Goal: Information Seeking & Learning: Learn about a topic

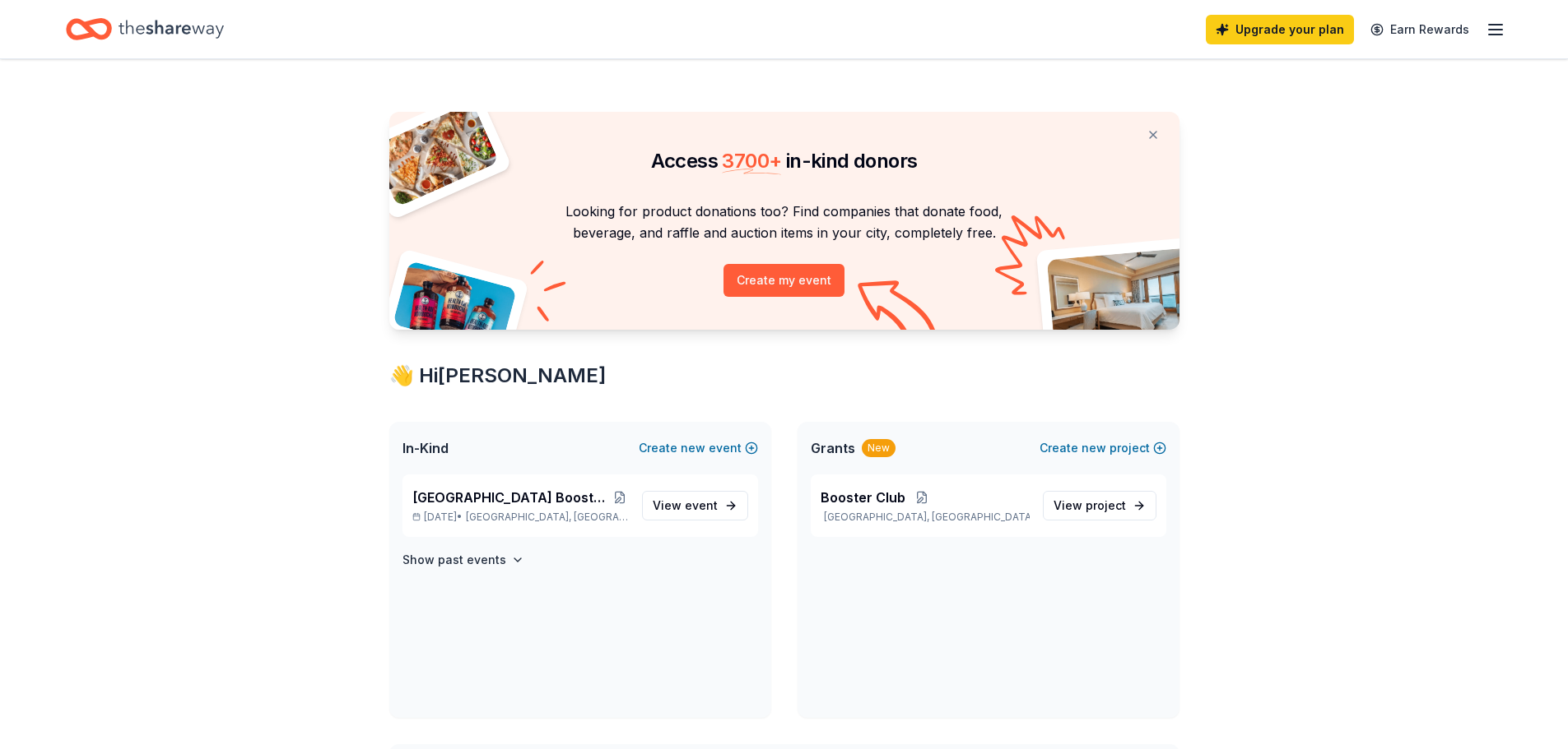
click at [691, 503] on span "event" at bounding box center [701, 505] width 33 height 14
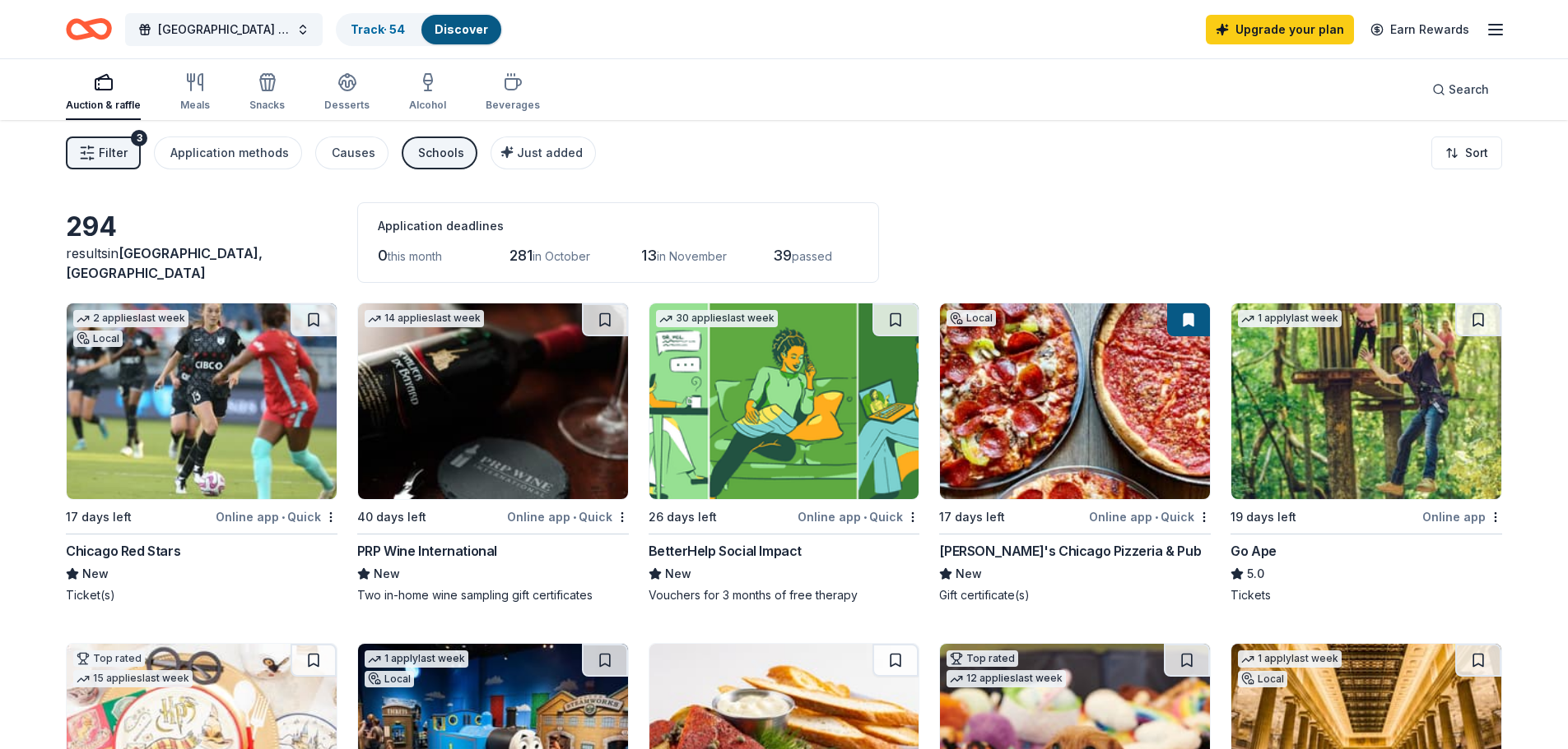
click at [254, 146] on div "Application methods" at bounding box center [229, 152] width 118 height 20
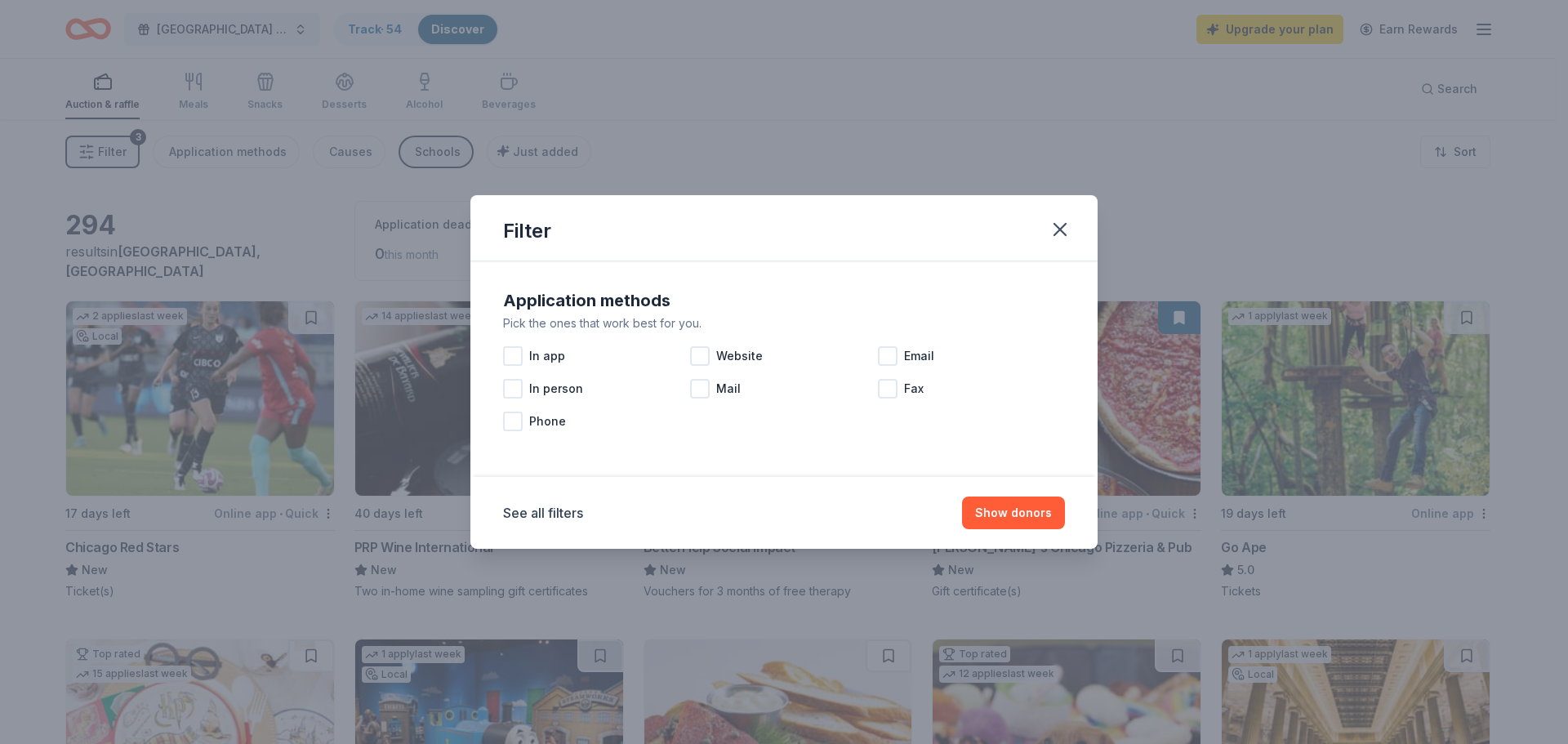
click at [699, 359] on div at bounding box center [699, 356] width 20 height 20
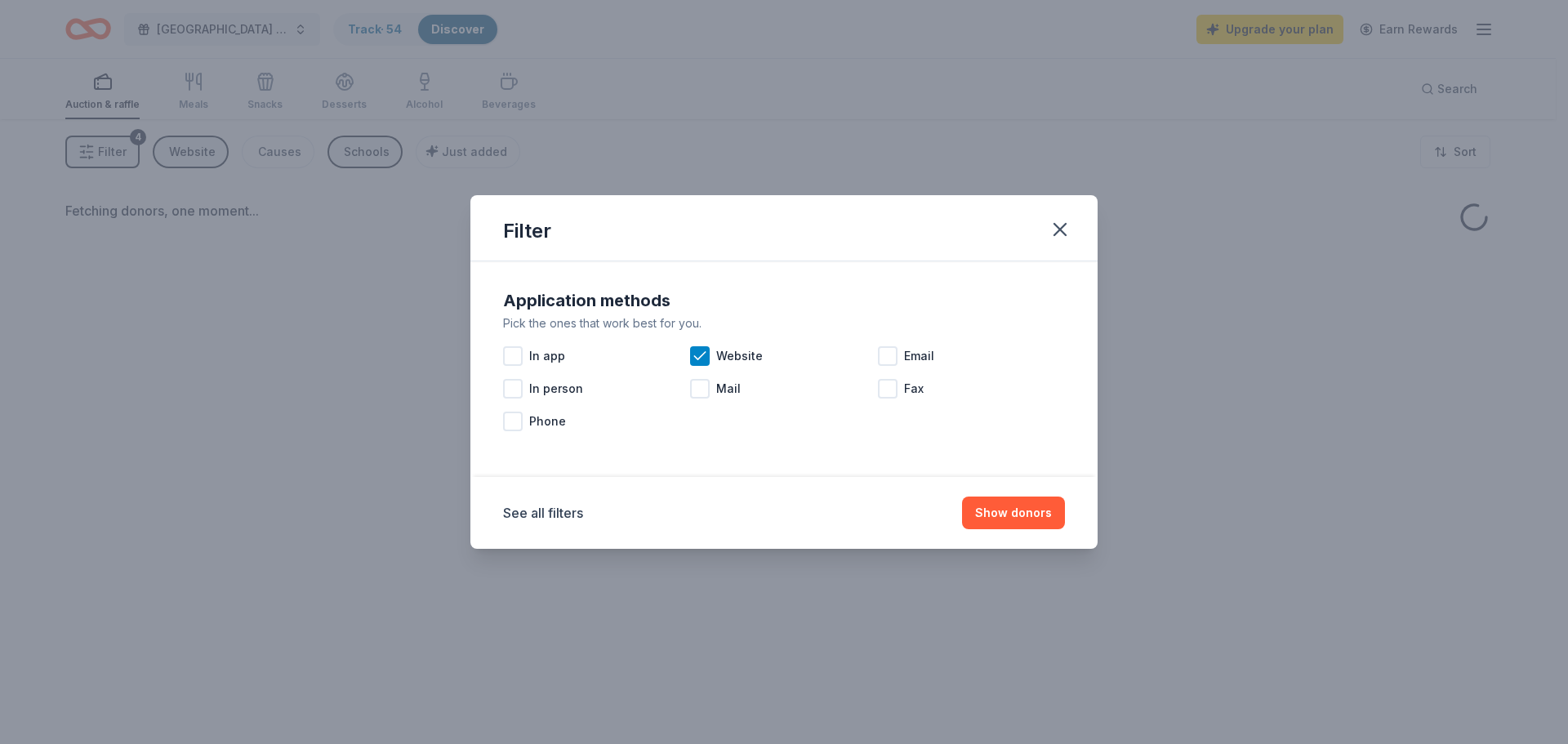
click at [888, 358] on div at bounding box center [887, 356] width 20 height 20
click at [996, 509] on button "Show donors" at bounding box center [1012, 513] width 102 height 33
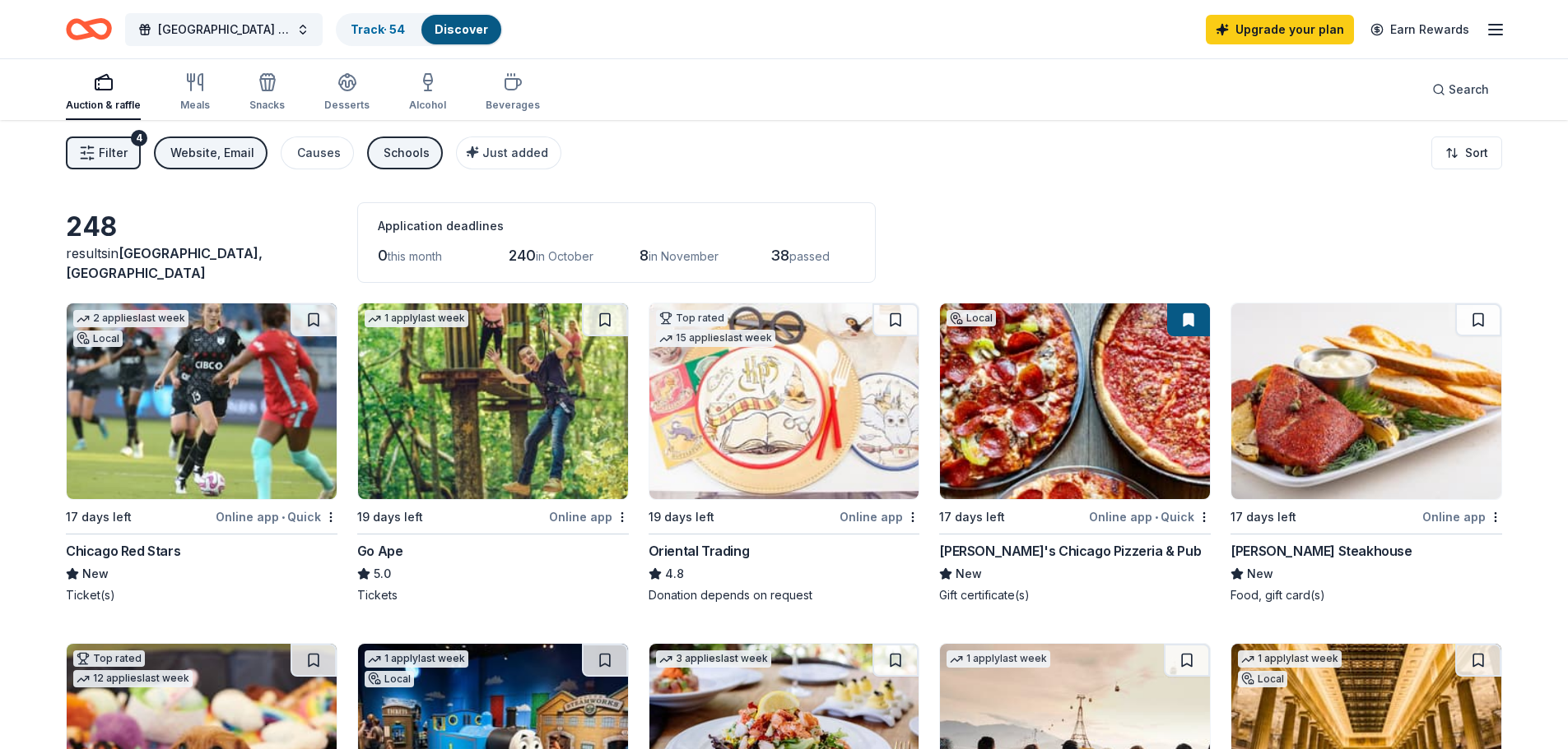
click at [310, 151] on div "Causes" at bounding box center [319, 152] width 44 height 20
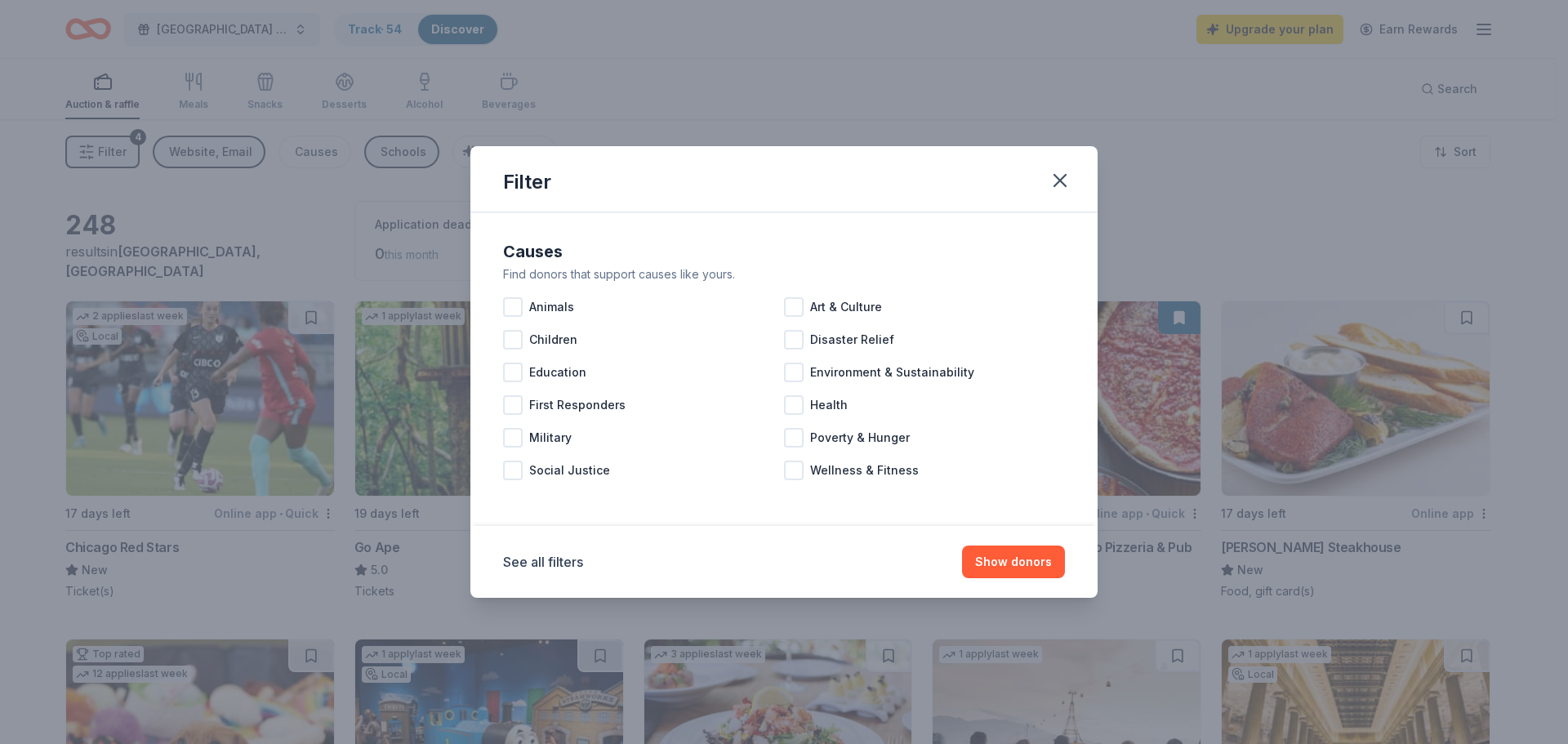
click at [509, 370] on div at bounding box center [512, 372] width 20 height 20
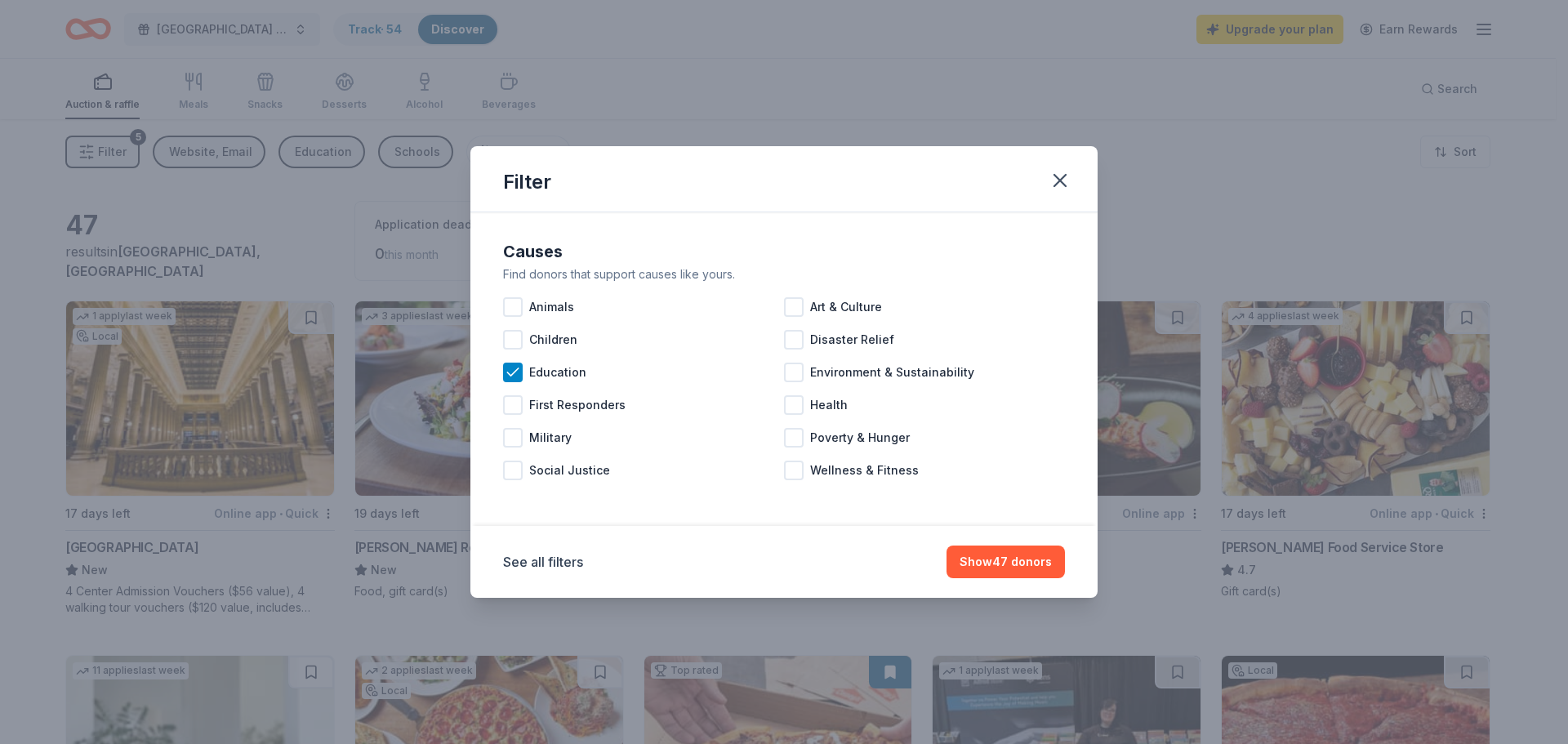
click at [1008, 567] on button "Show 47 donors" at bounding box center [1006, 562] width 118 height 33
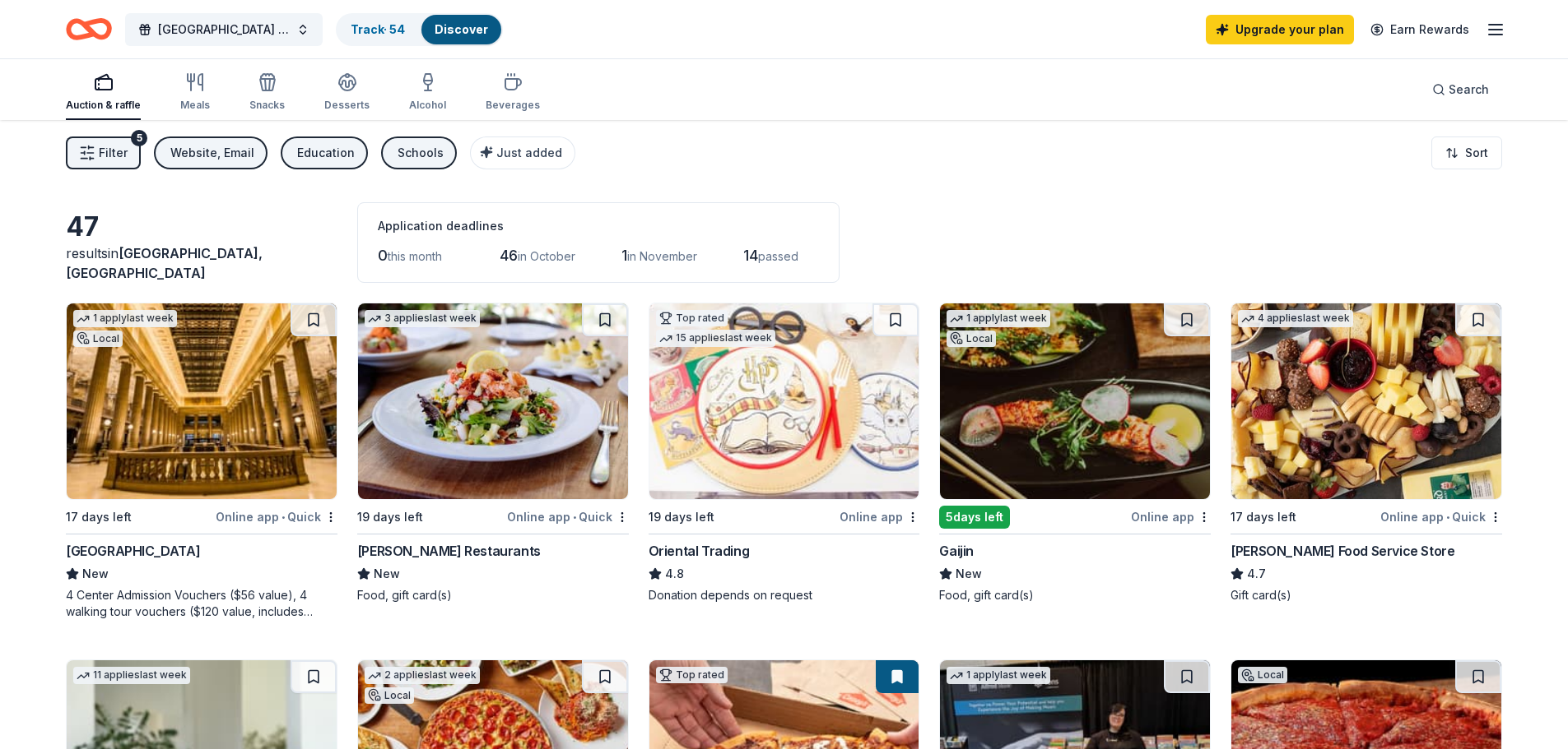
click at [1463, 153] on html "[GEOGRAPHIC_DATA] Booster Club 2nd Annual Casino Night Track · 54 Discover Upgr…" at bounding box center [784, 374] width 1568 height 749
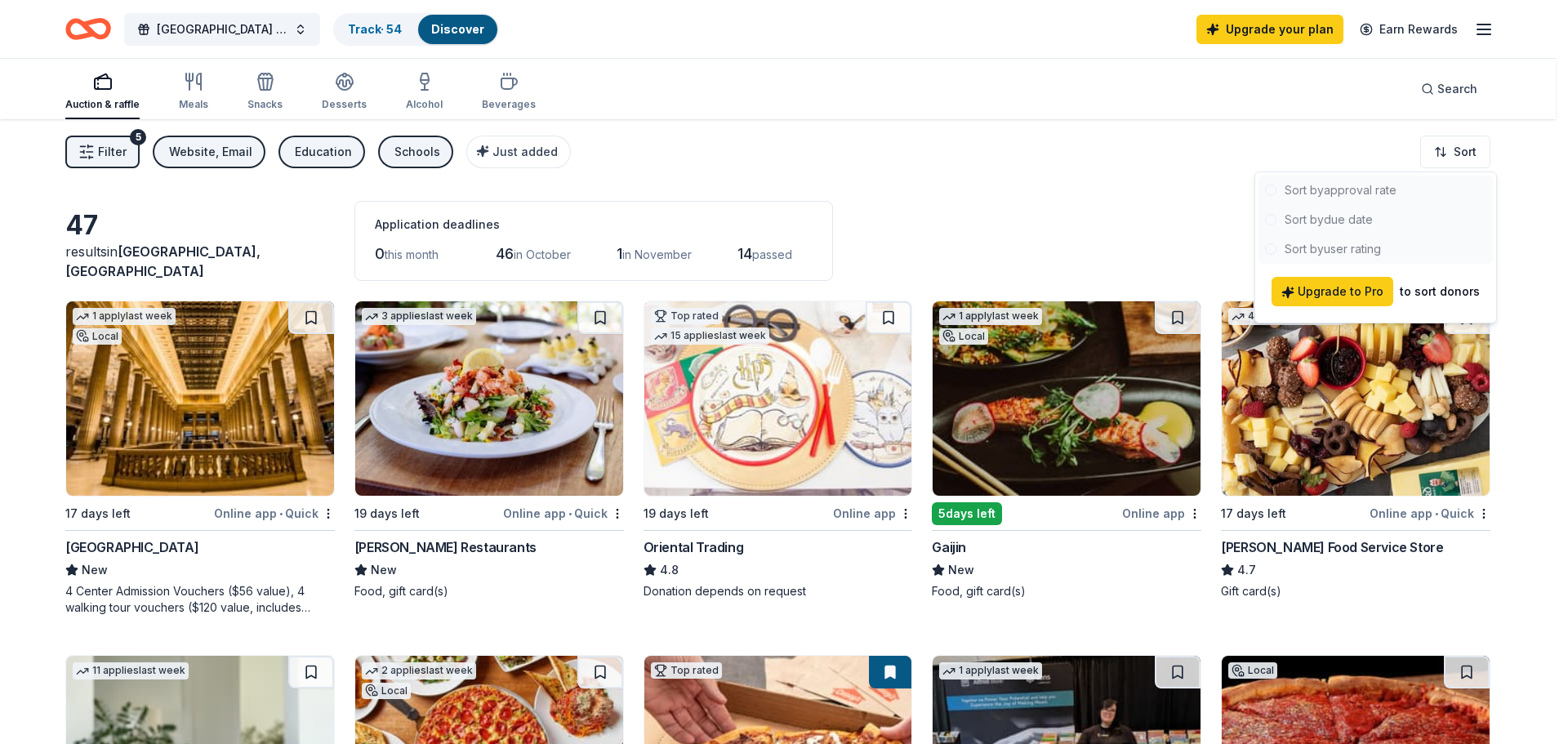
click at [1324, 250] on div at bounding box center [1374, 220] width 234 height 88
click at [971, 159] on html "[GEOGRAPHIC_DATA] Booster Club 2nd Annual Casino Night Track · 54 Discover Upgr…" at bounding box center [784, 372] width 1568 height 744
